Goal: Transaction & Acquisition: Purchase product/service

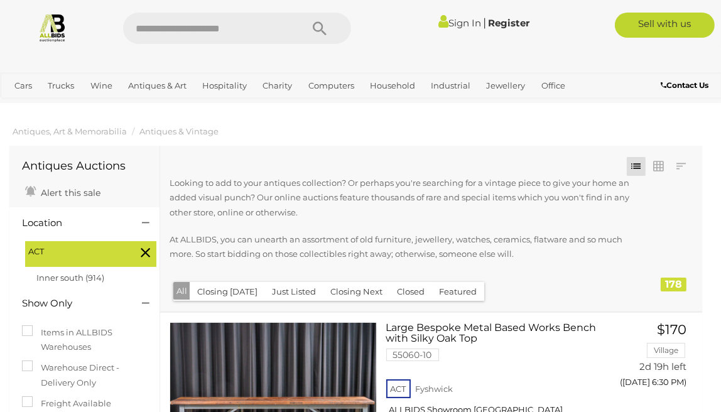
click at [458, 23] on link "Sign In" at bounding box center [459, 23] width 43 height 12
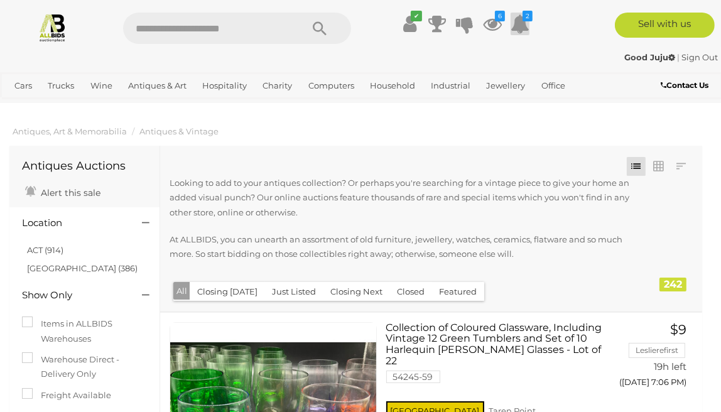
click at [519, 23] on icon at bounding box center [519, 24] width 19 height 23
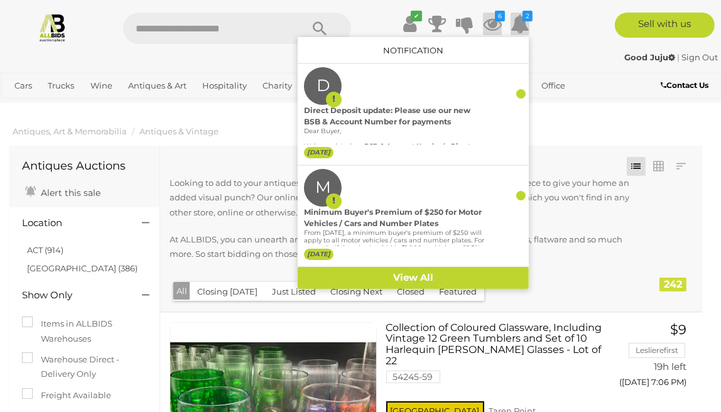
click at [489, 23] on icon at bounding box center [492, 24] width 19 height 23
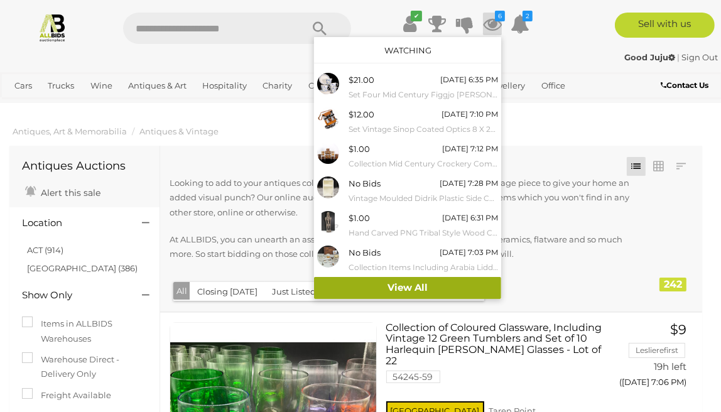
click at [424, 284] on link "View All" at bounding box center [407, 288] width 187 height 22
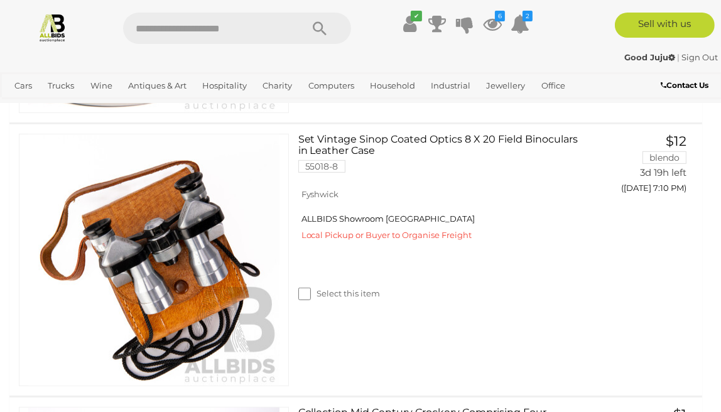
scroll to position [521, 0]
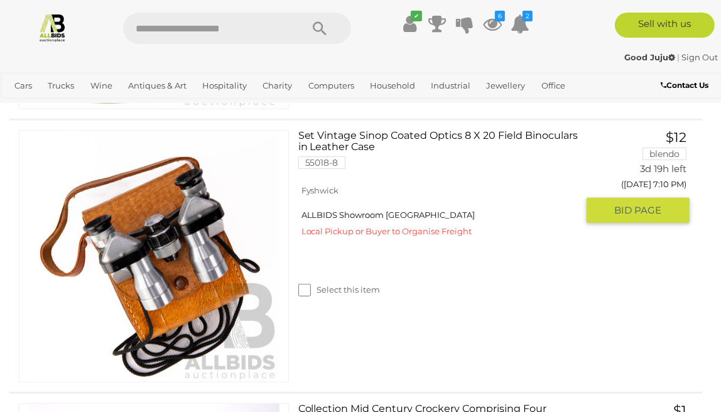
click at [196, 224] on link at bounding box center [154, 256] width 270 height 252
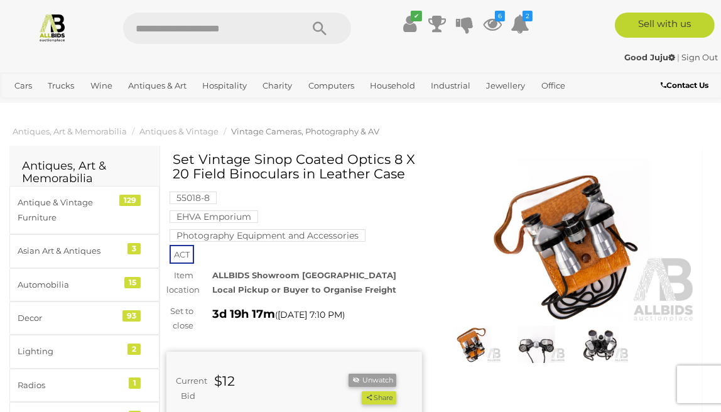
click at [536, 345] on img at bounding box center [536, 344] width 58 height 37
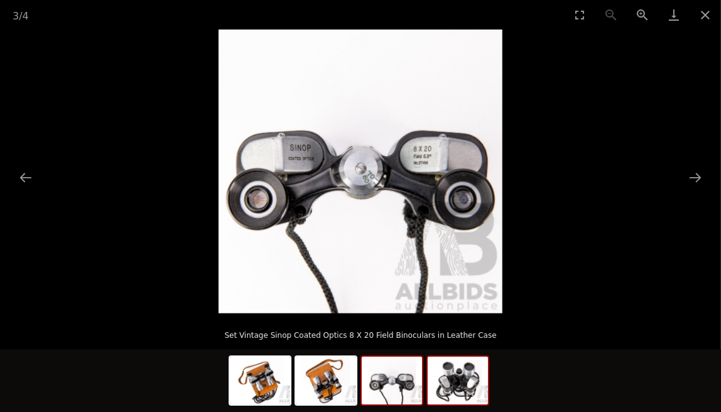
click at [475, 399] on img at bounding box center [458, 381] width 60 height 48
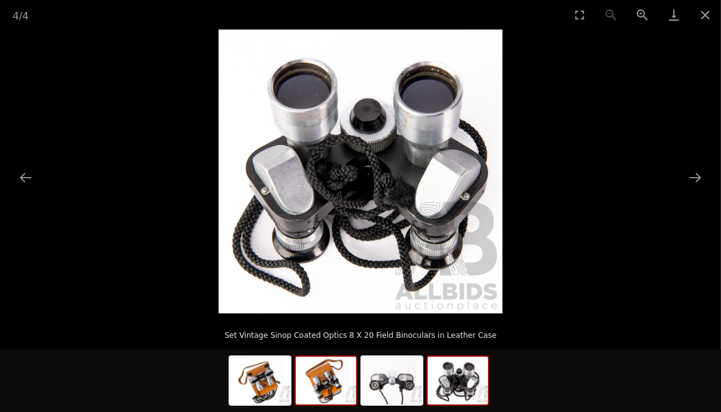
click at [320, 389] on img at bounding box center [326, 381] width 60 height 48
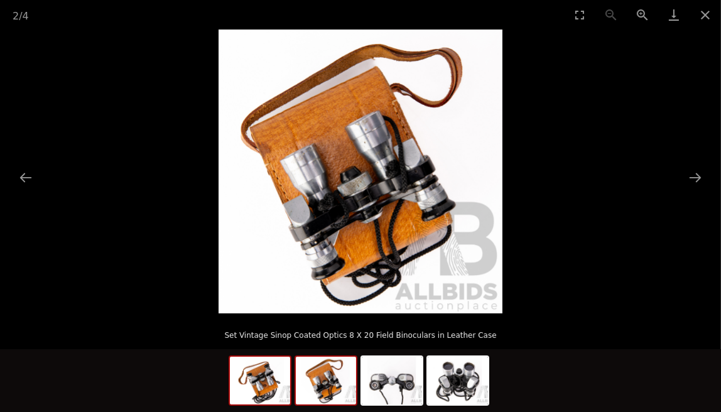
click at [263, 389] on img at bounding box center [260, 381] width 60 height 48
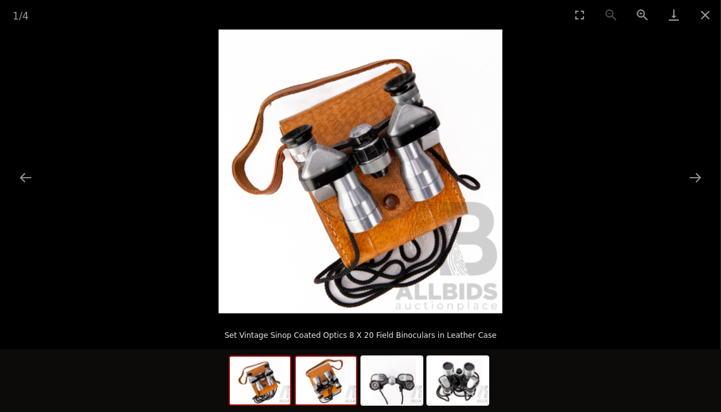
click at [320, 386] on img at bounding box center [326, 381] width 60 height 48
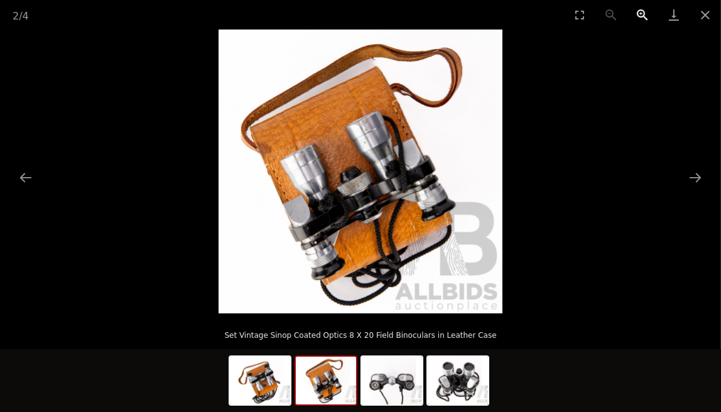
click at [640, 14] on button "Zoom in" at bounding box center [642, 15] width 31 height 30
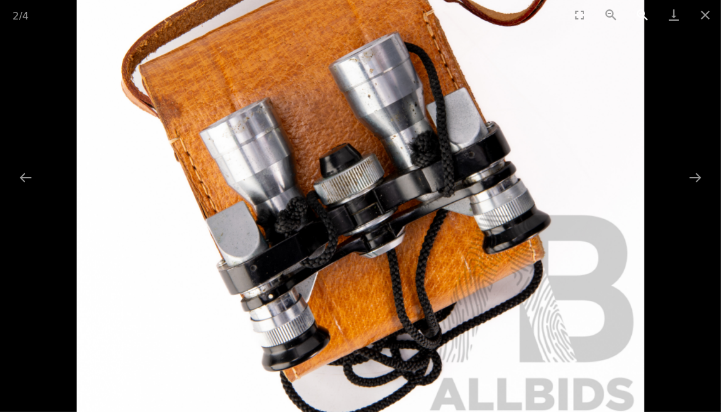
click at [640, 14] on button "Zoom in" at bounding box center [642, 15] width 31 height 30
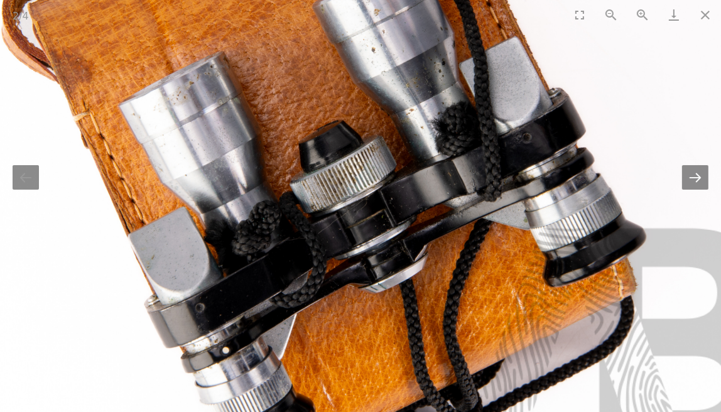
click at [696, 177] on button "Next slide" at bounding box center [695, 177] width 26 height 24
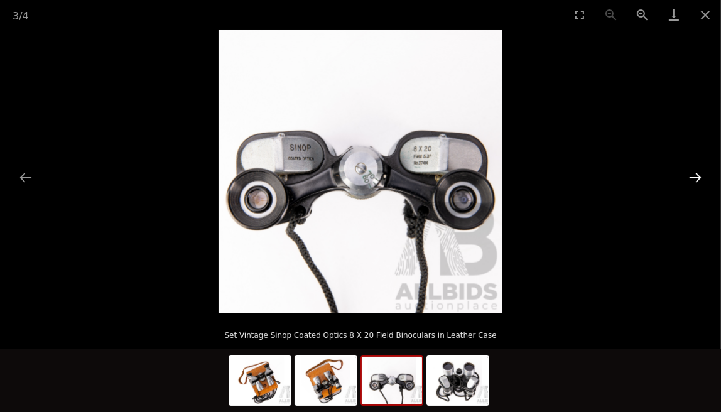
click at [696, 177] on button "Next slide" at bounding box center [695, 177] width 26 height 24
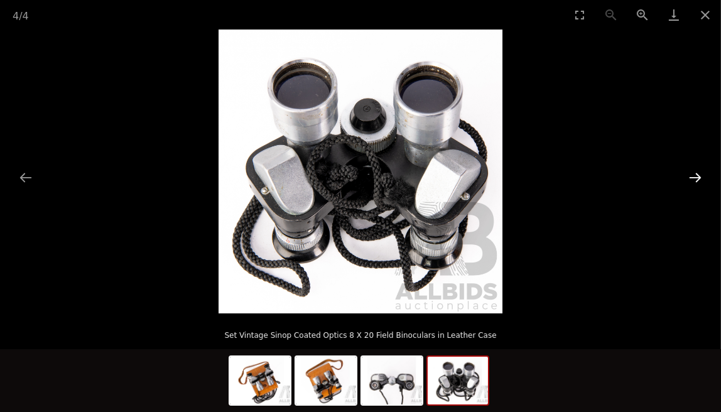
click at [696, 177] on button "Next slide" at bounding box center [695, 177] width 26 height 24
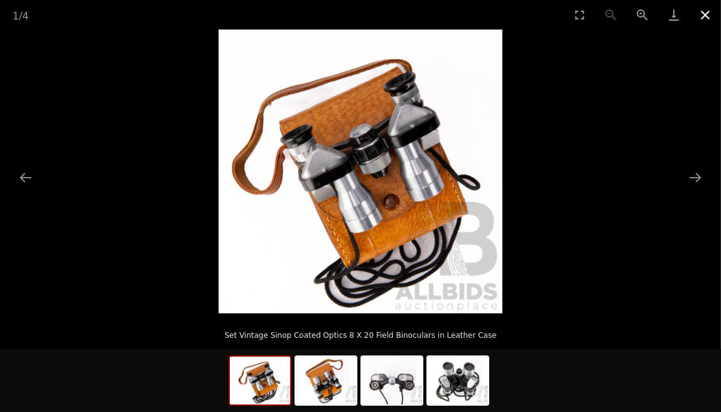
click at [704, 21] on button "Close gallery" at bounding box center [704, 15] width 31 height 30
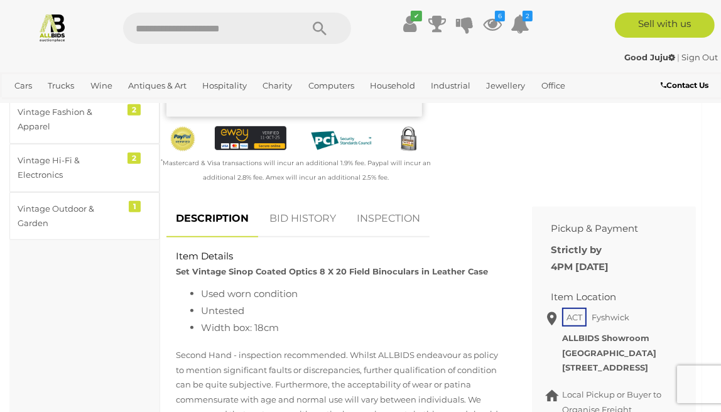
scroll to position [458, 0]
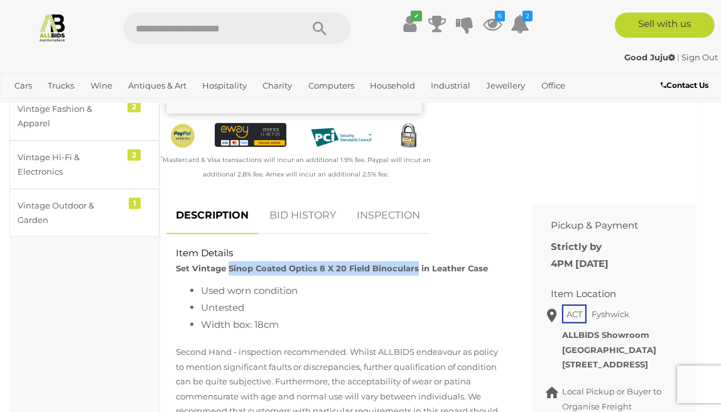
drag, startPoint x: 229, startPoint y: 268, endPoint x: 414, endPoint y: 267, distance: 185.9
click at [414, 267] on strong "Set Vintage Sinop Coated Optics 8 X 20 Field Binoculars in Leather Case" at bounding box center [332, 268] width 312 height 10
copy strong "Sinop Coated Optics 8 X 20 Field Binoculars"
